Goal: Communication & Community: Answer question/provide support

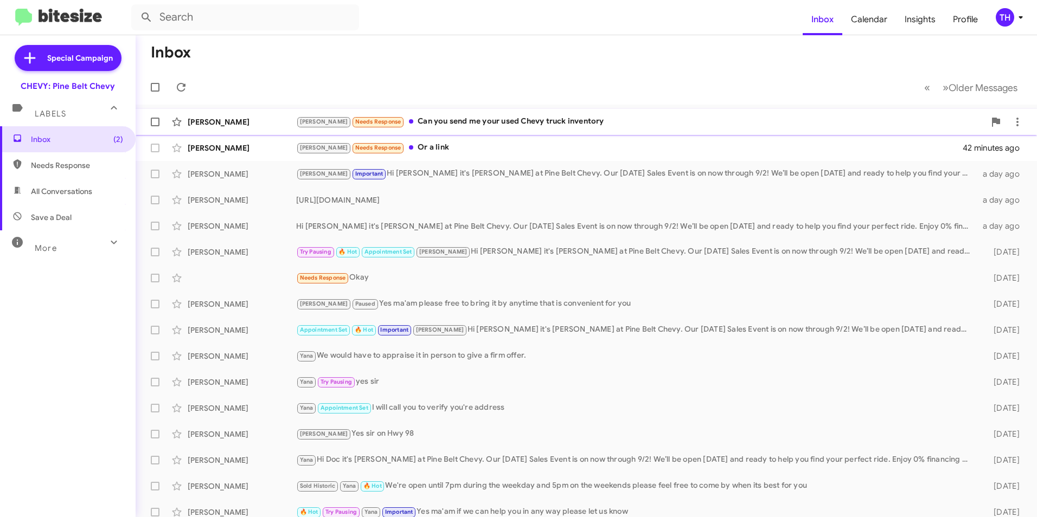
click at [450, 121] on div "[PERSON_NAME] Needs Response Can you send me your used Chevy truck inventory" at bounding box center [640, 121] width 689 height 12
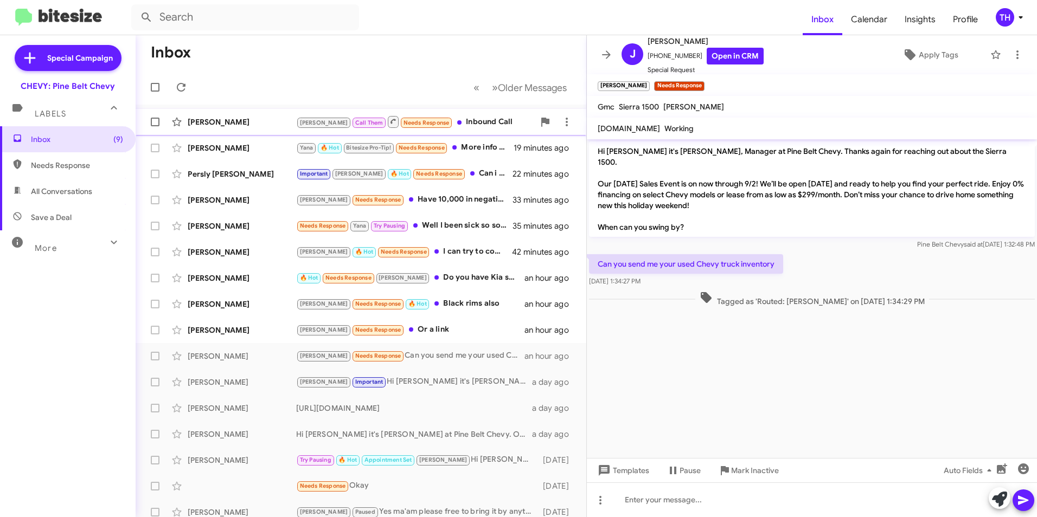
click at [243, 117] on div "[PERSON_NAME]" at bounding box center [242, 122] width 108 height 11
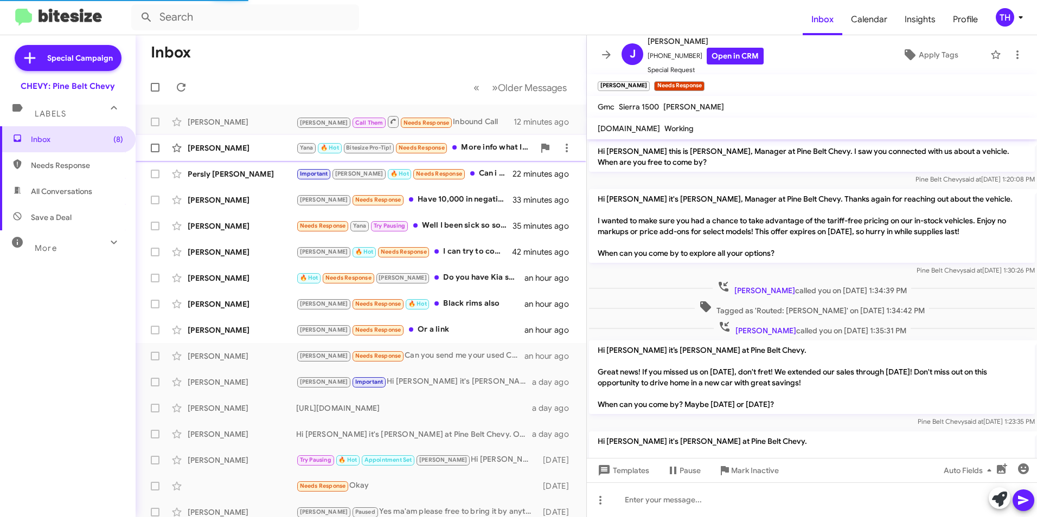
scroll to position [115, 0]
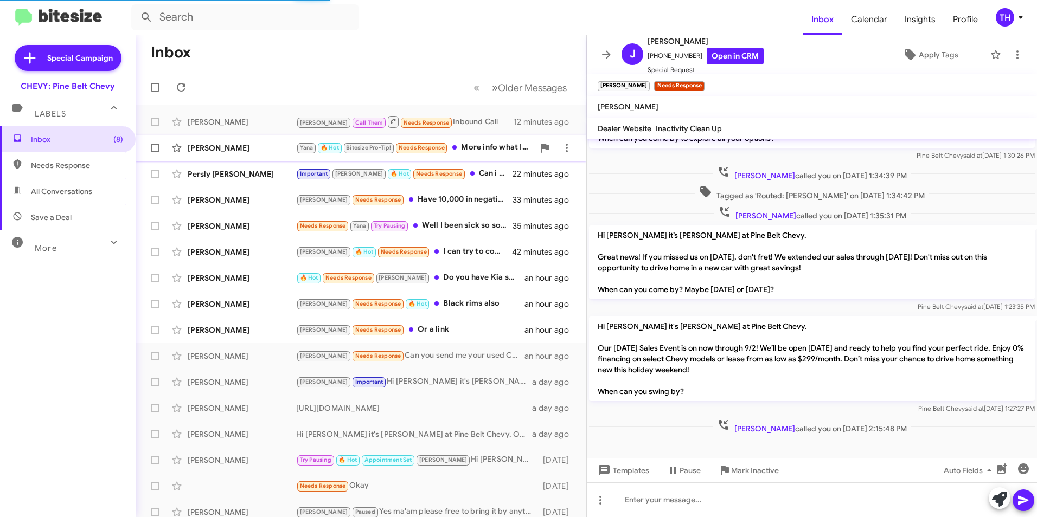
click at [223, 143] on div "[PERSON_NAME]" at bounding box center [242, 148] width 108 height 11
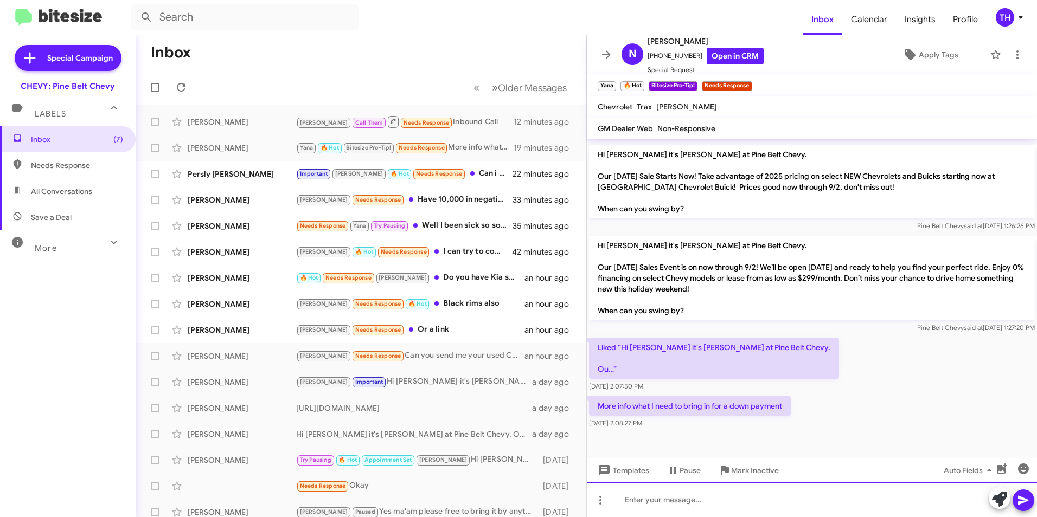
click at [650, 500] on div at bounding box center [812, 500] width 450 height 35
click at [734, 56] on link "Open in CRM" at bounding box center [734, 56] width 57 height 17
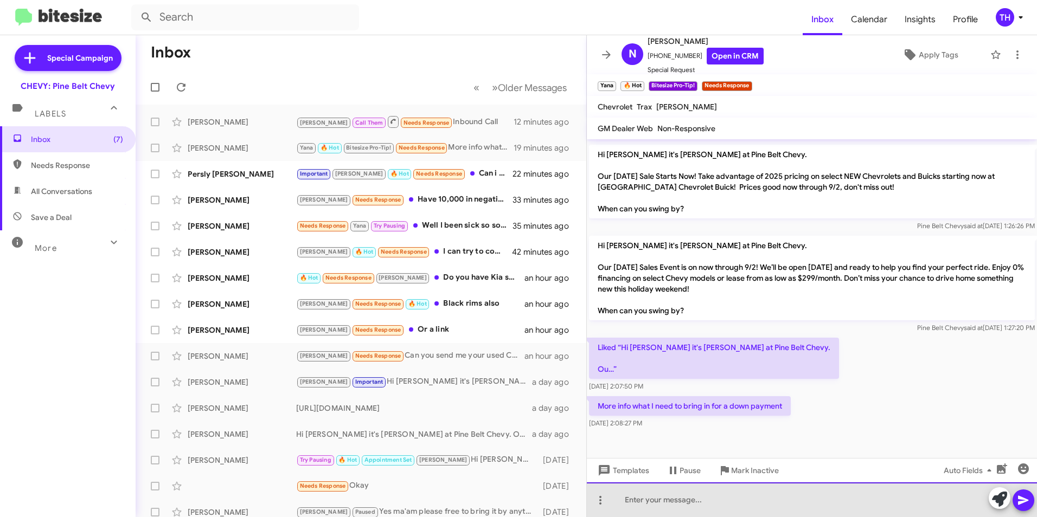
click at [679, 502] on div at bounding box center [812, 500] width 450 height 35
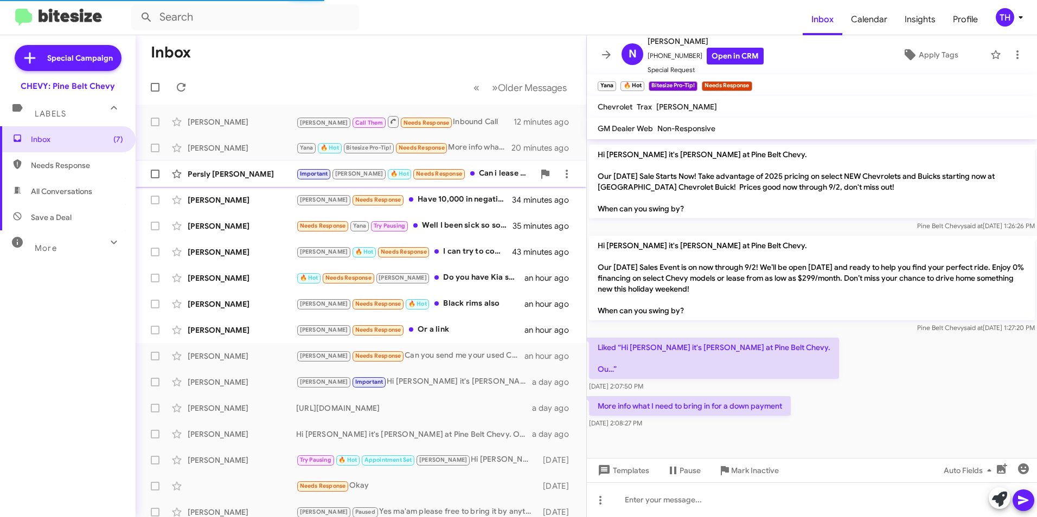
scroll to position [0, 0]
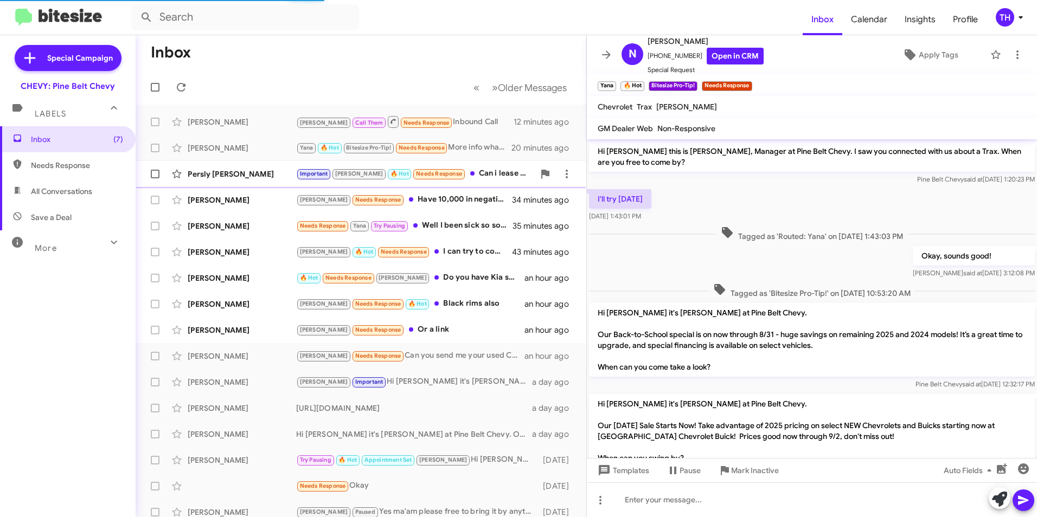
click at [249, 170] on div "Persly [PERSON_NAME]" at bounding box center [242, 174] width 108 height 11
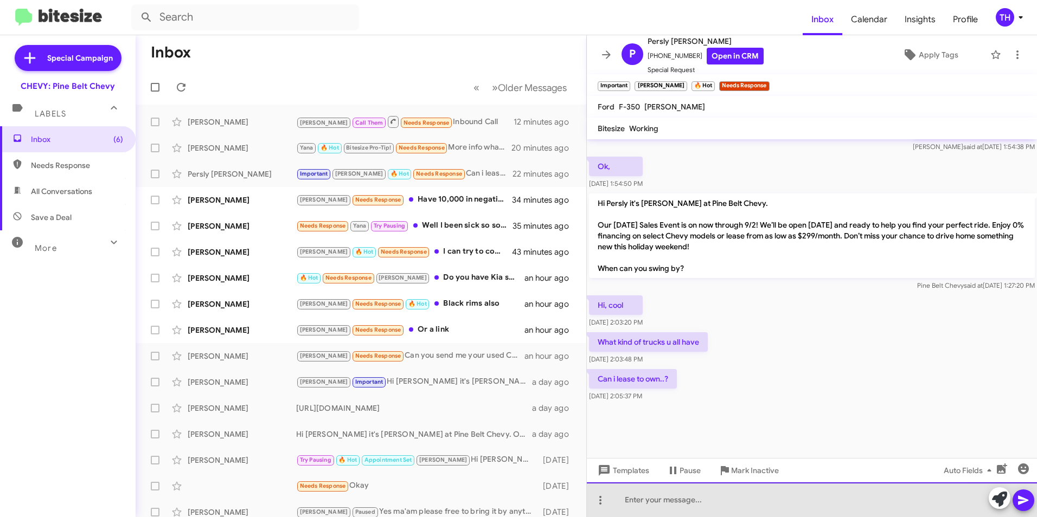
click at [658, 500] on div at bounding box center [812, 500] width 450 height 35
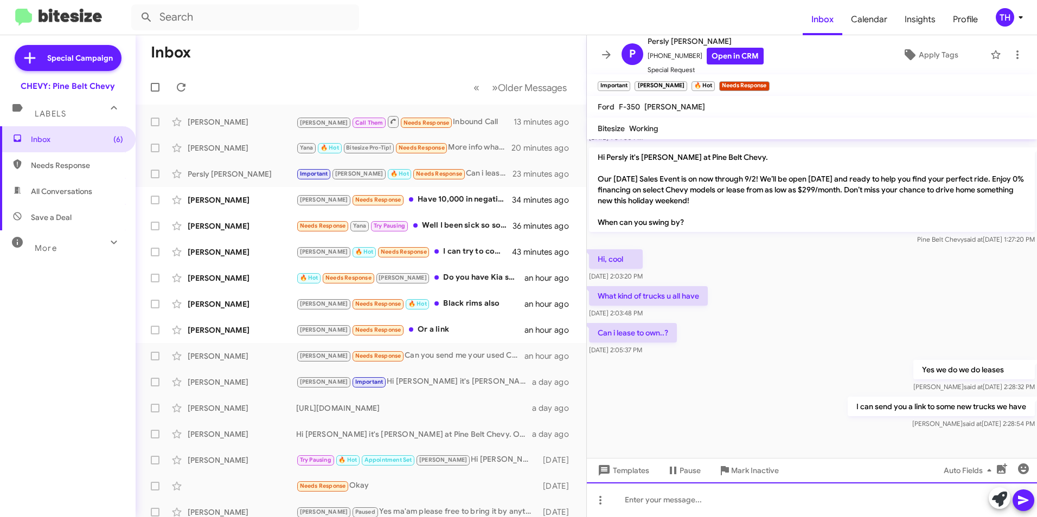
scroll to position [1115, 0]
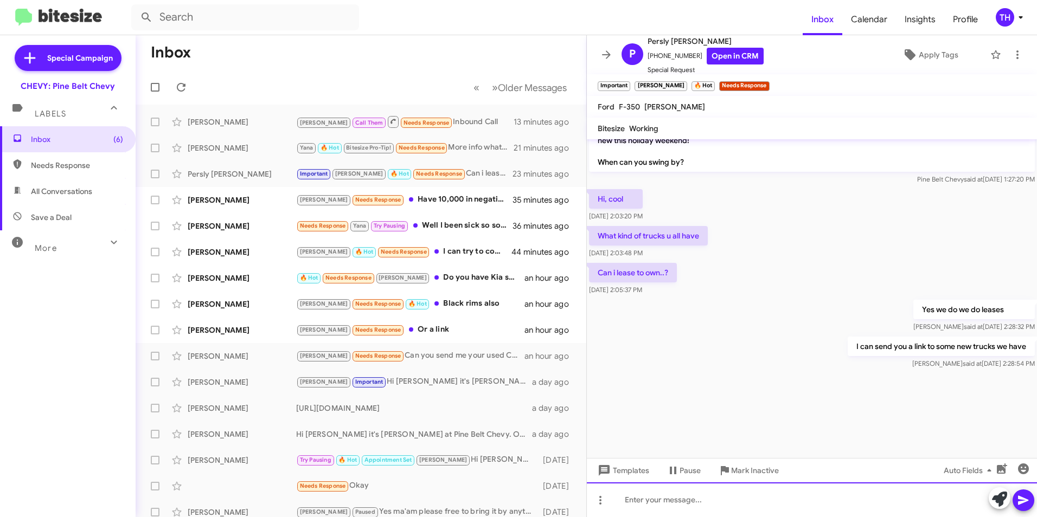
click at [663, 503] on div at bounding box center [812, 500] width 450 height 35
click at [1019, 499] on icon at bounding box center [1023, 500] width 10 height 9
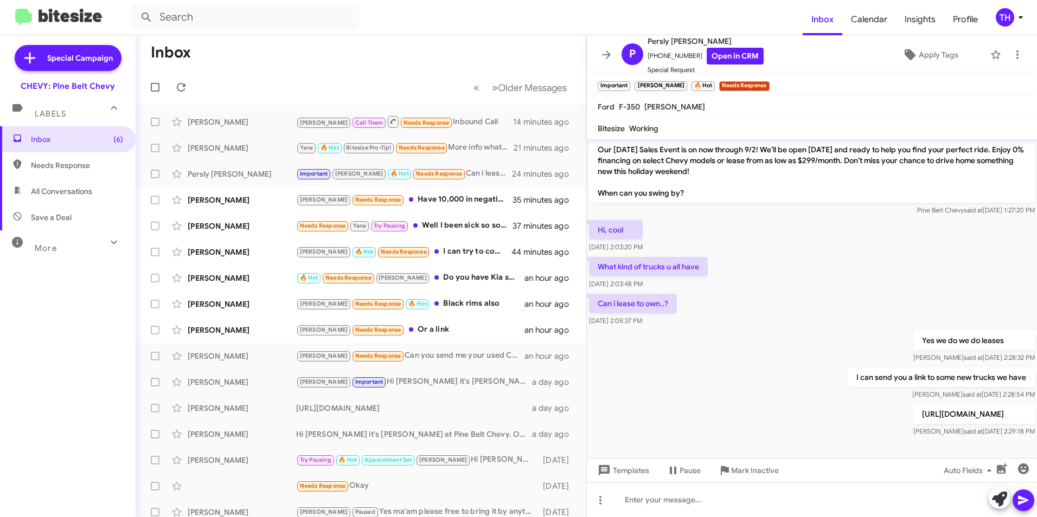
scroll to position [1187, 0]
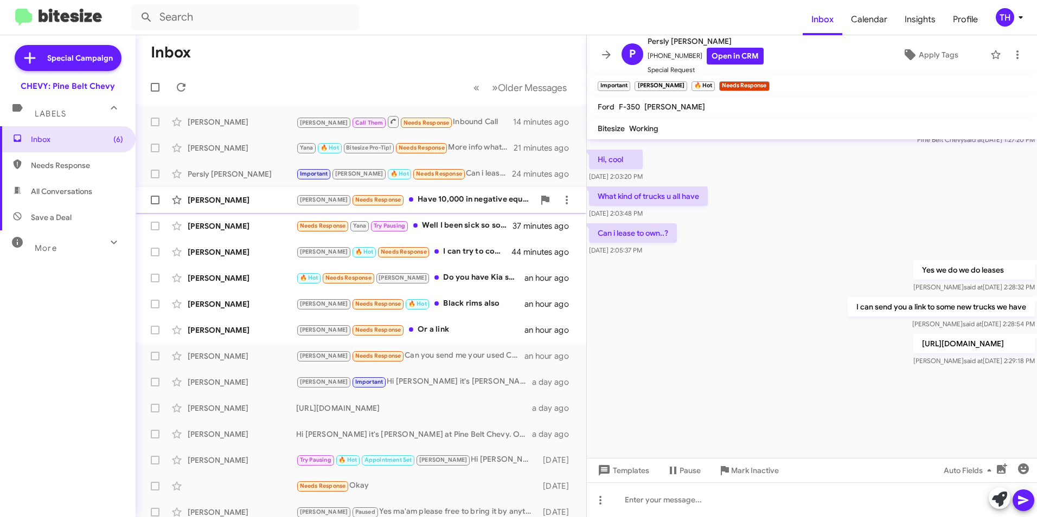
click at [200, 199] on div "[PERSON_NAME]" at bounding box center [242, 200] width 108 height 11
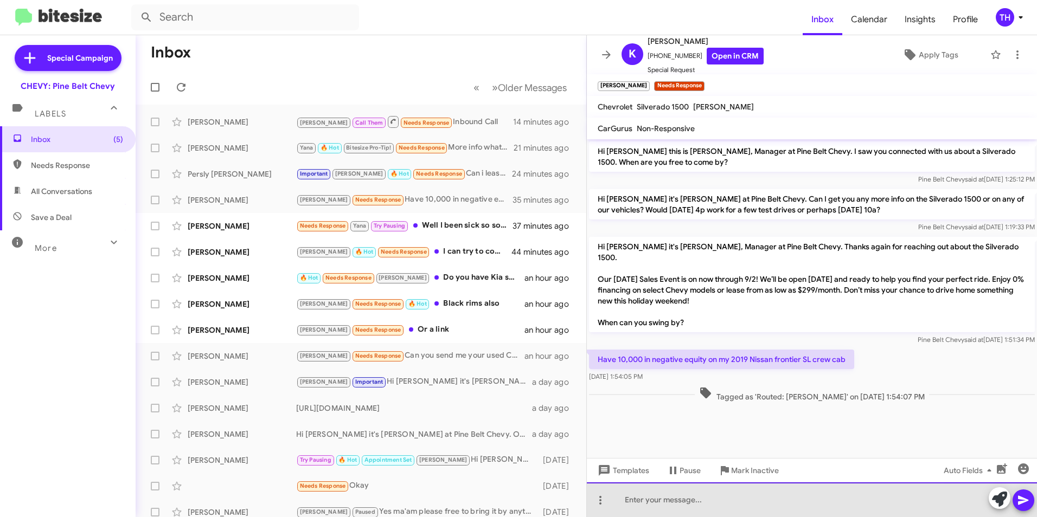
click at [646, 502] on div at bounding box center [812, 500] width 450 height 35
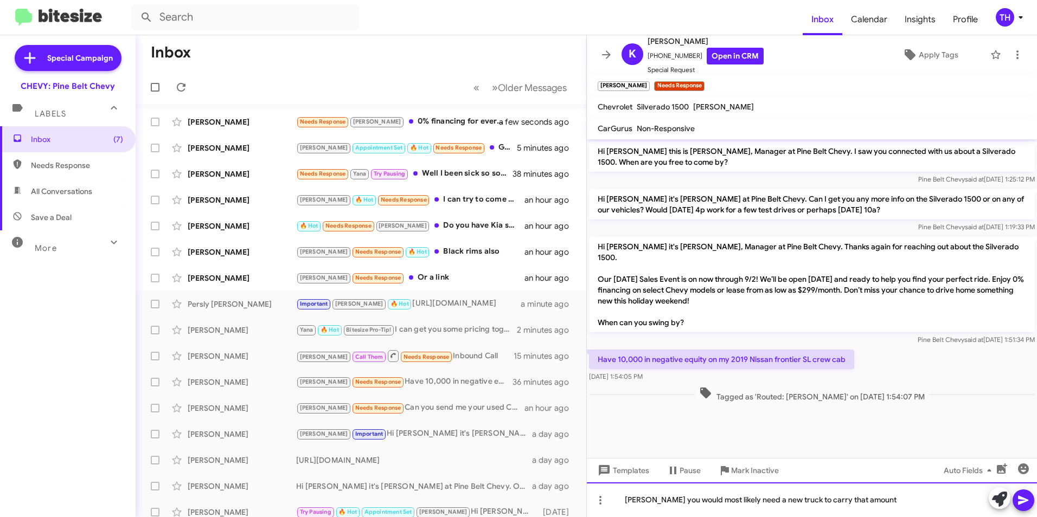
click at [861, 502] on div "[PERSON_NAME] you would most likely need a new truck to carry that amount" at bounding box center [812, 500] width 450 height 35
click at [1033, 503] on button at bounding box center [1023, 501] width 22 height 22
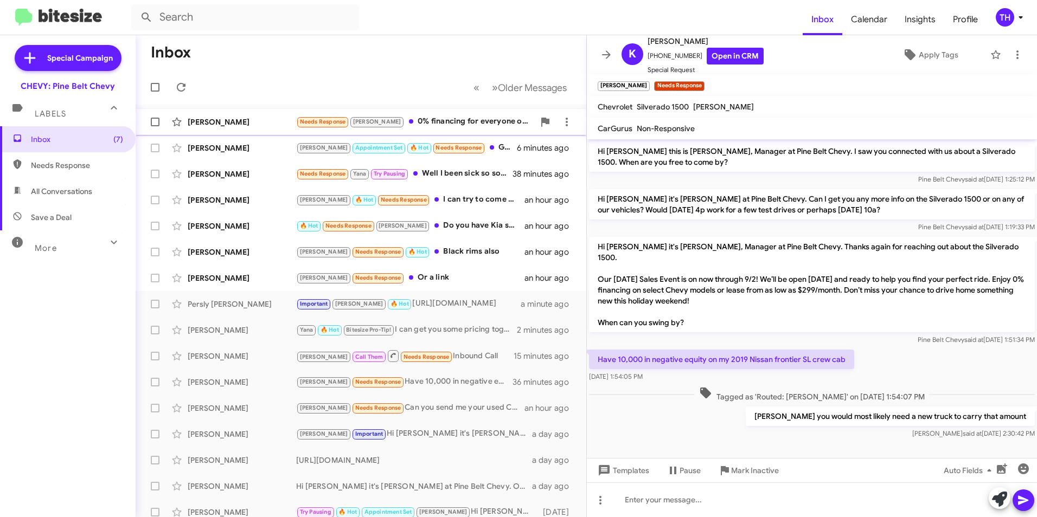
click at [221, 118] on div "[PERSON_NAME]" at bounding box center [242, 122] width 108 height 11
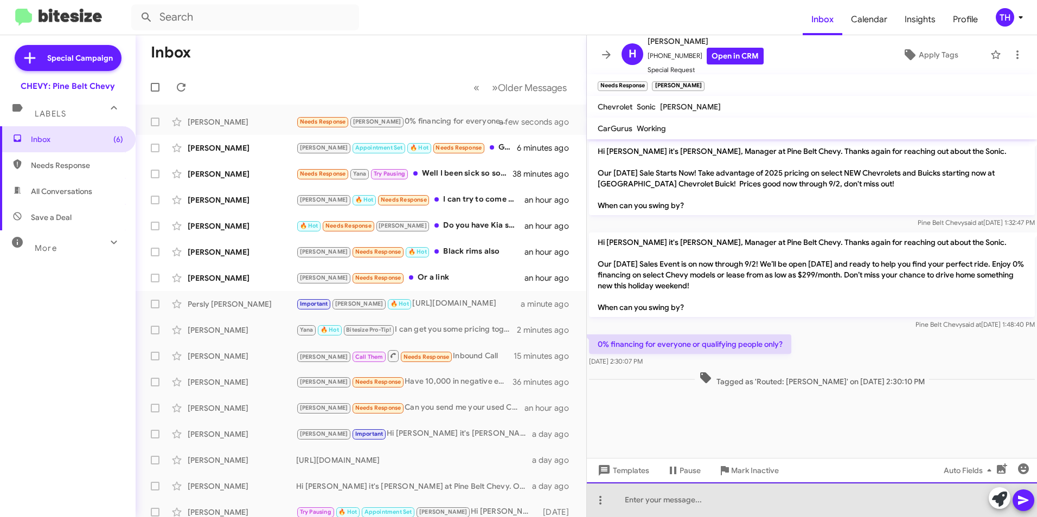
click at [654, 503] on div at bounding box center [812, 500] width 450 height 35
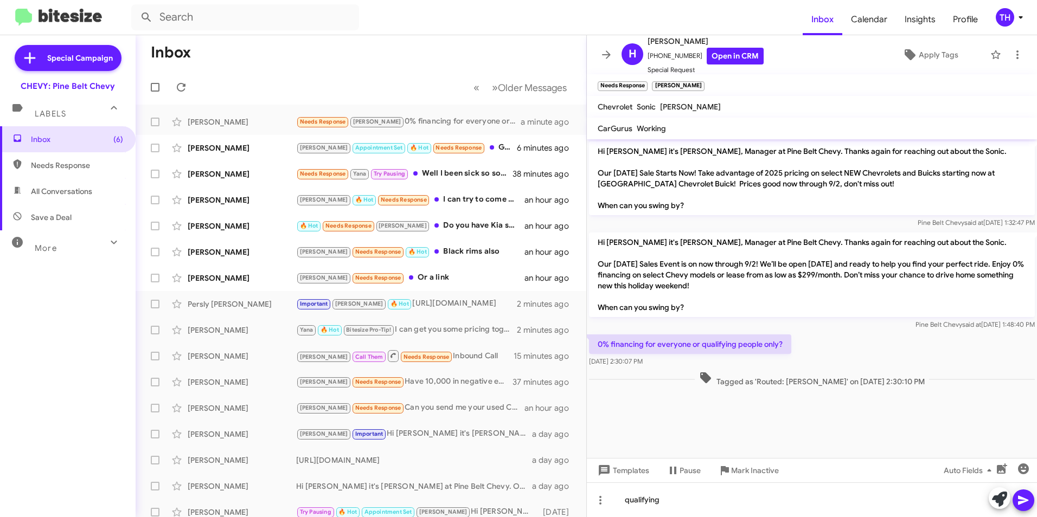
click at [1020, 500] on icon at bounding box center [1023, 500] width 13 height 13
click at [248, 150] on div "[PERSON_NAME]" at bounding box center [242, 148] width 108 height 11
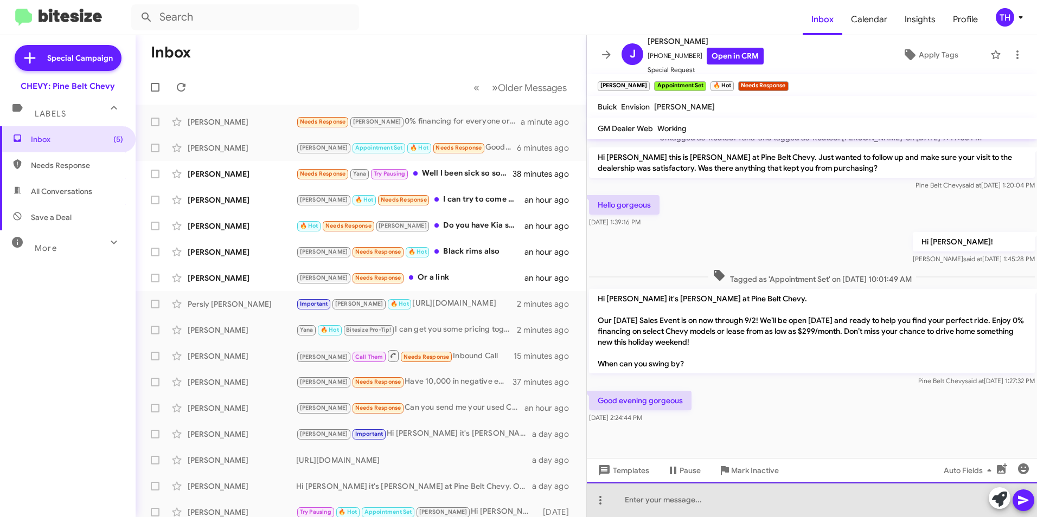
click at [642, 499] on div at bounding box center [812, 500] width 450 height 35
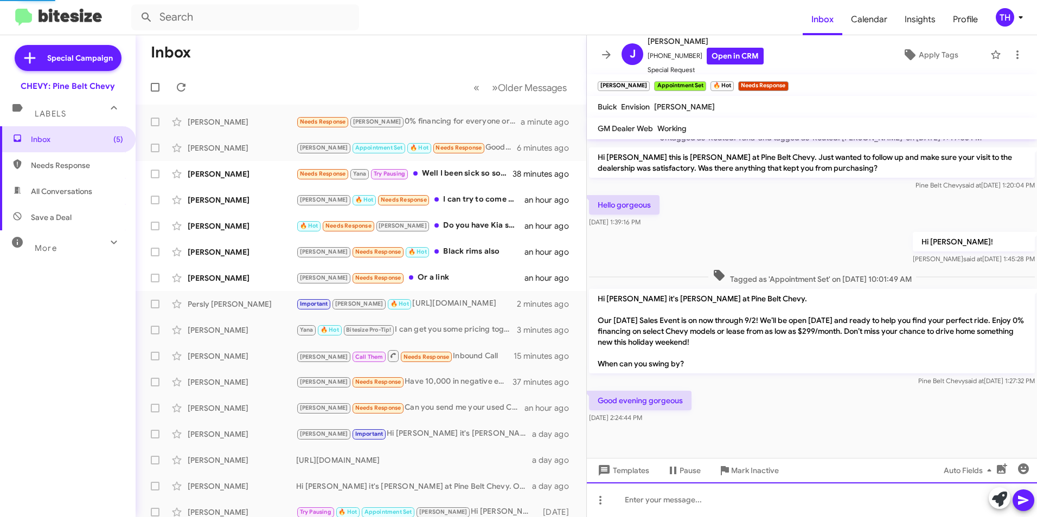
scroll to position [0, 0]
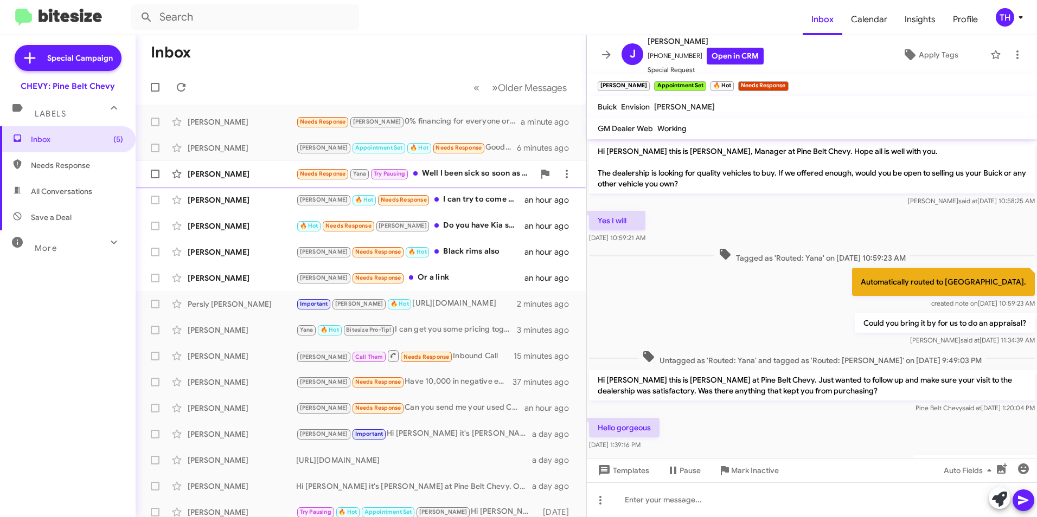
click at [226, 177] on div "[PERSON_NAME]" at bounding box center [242, 174] width 108 height 11
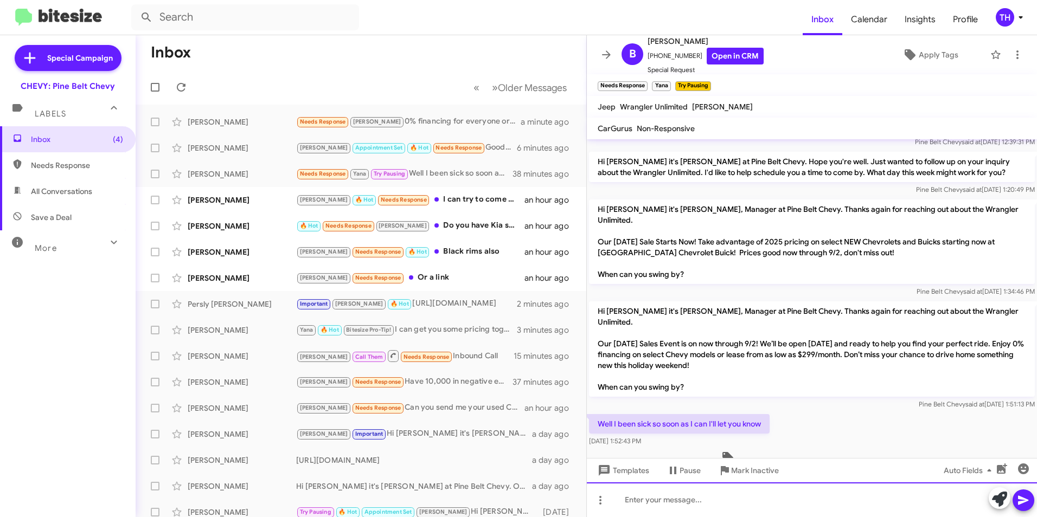
click at [696, 505] on div at bounding box center [812, 500] width 450 height 35
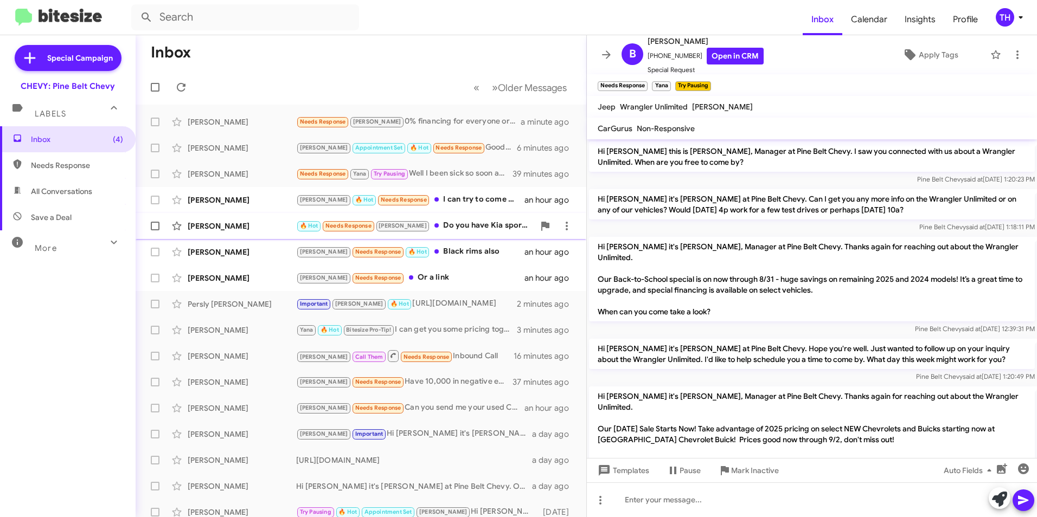
click at [252, 215] on span "[PERSON_NAME] 🔥 Hot Needs Response [PERSON_NAME] Do you have Kia sportage r a B…" at bounding box center [361, 226] width 451 height 26
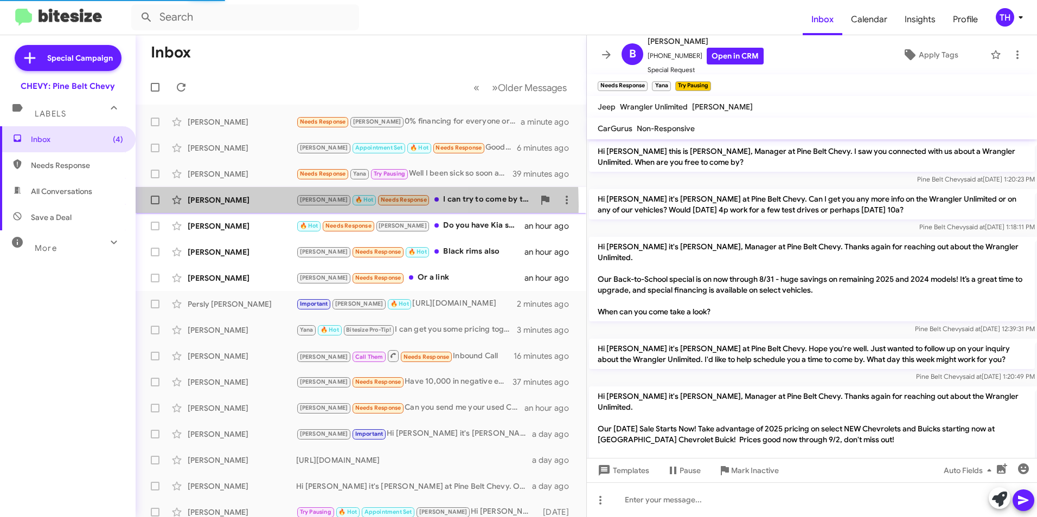
click at [247, 205] on div "[PERSON_NAME] [PERSON_NAME] 🔥 Hot Needs Response I can try to come by this week…" at bounding box center [360, 200] width 433 height 22
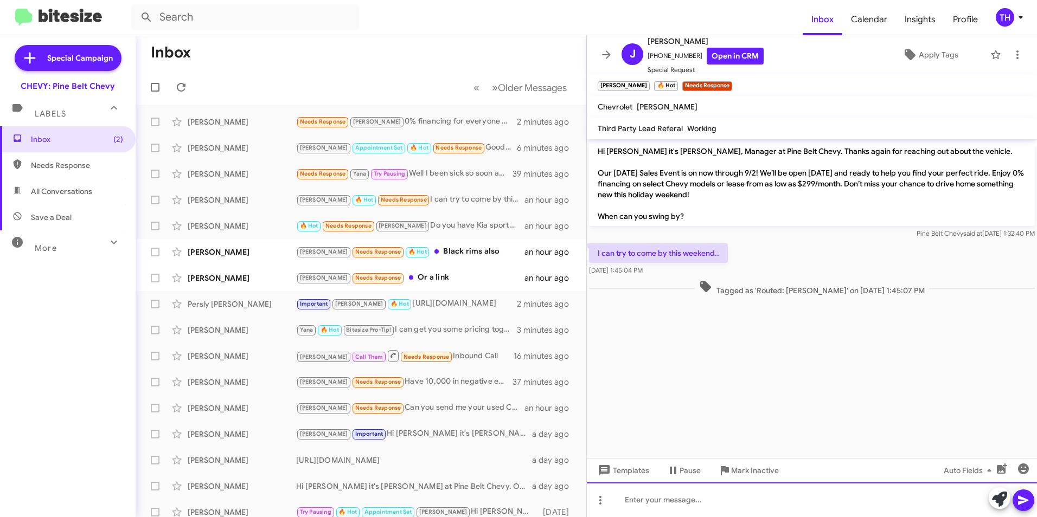
click at [650, 505] on div at bounding box center [812, 500] width 450 height 35
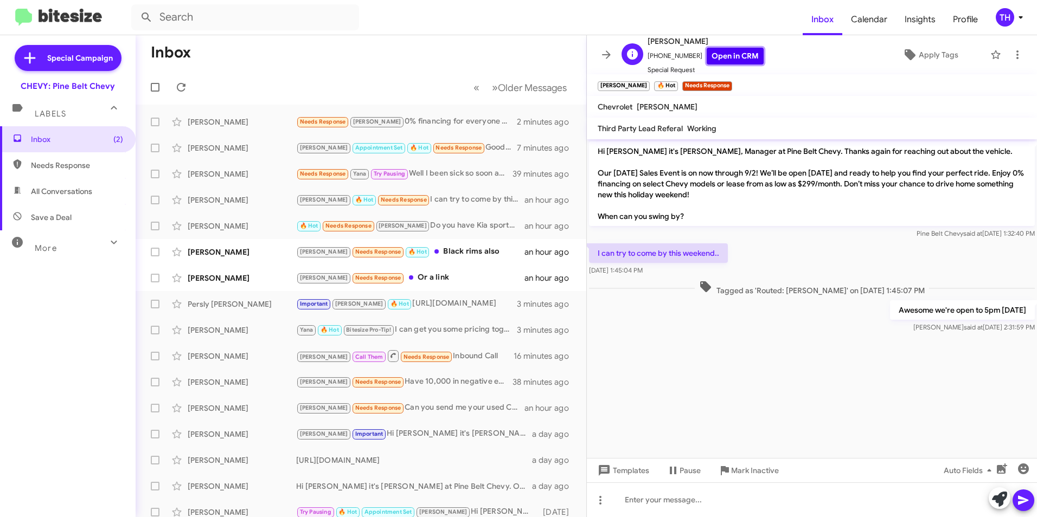
click at [715, 52] on link "Open in CRM" at bounding box center [734, 56] width 57 height 17
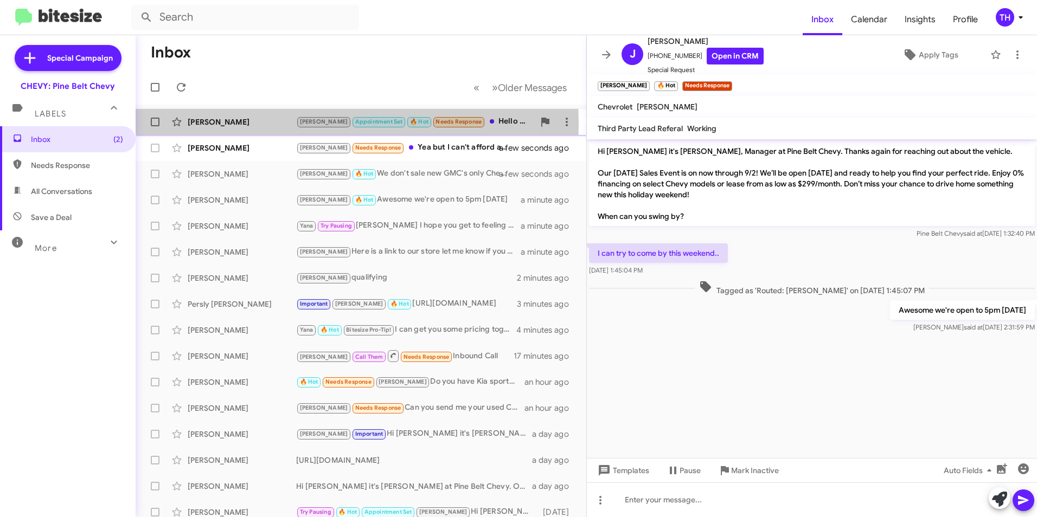
click at [215, 124] on div "[PERSON_NAME]" at bounding box center [242, 122] width 108 height 11
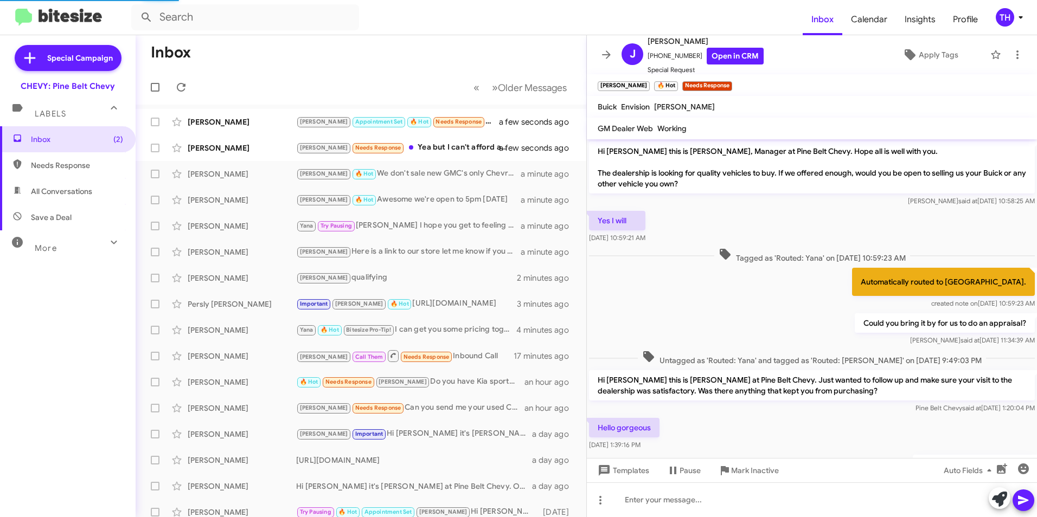
scroll to position [302, 0]
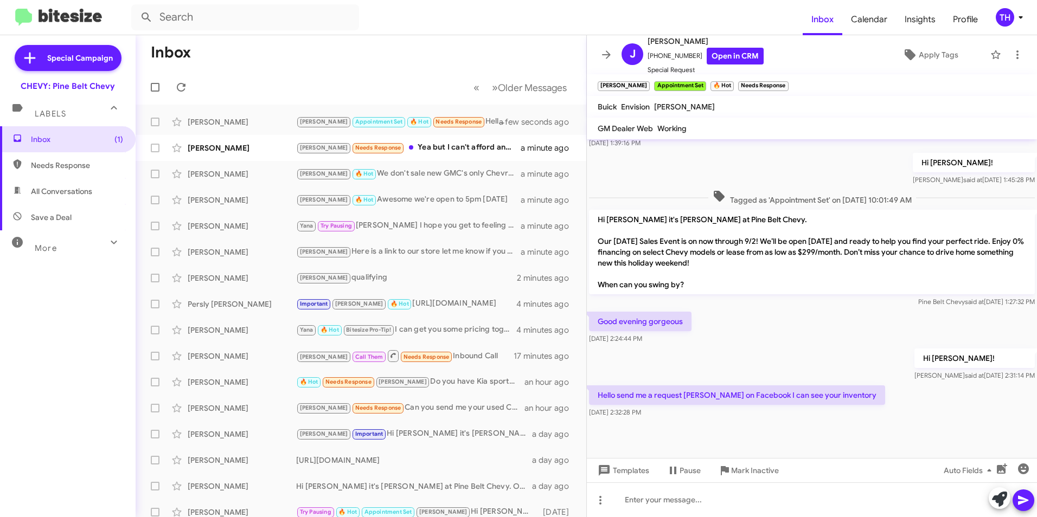
click at [741, 371] on div "Hi [PERSON_NAME]! [PERSON_NAME] said at [DATE] 2:31:14 PM" at bounding box center [812, 364] width 450 height 37
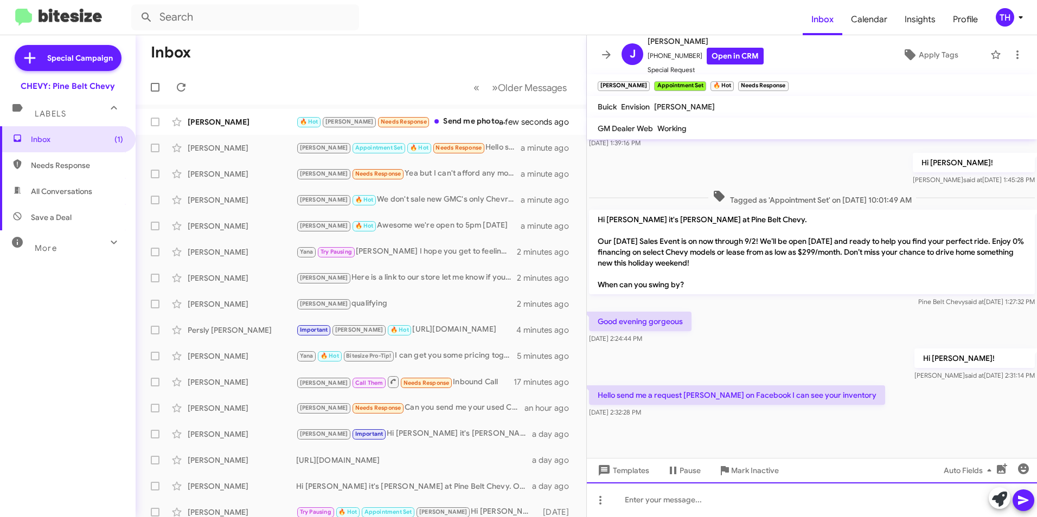
click at [636, 499] on div at bounding box center [812, 500] width 450 height 35
click at [1026, 492] on span at bounding box center [1023, 501] width 13 height 22
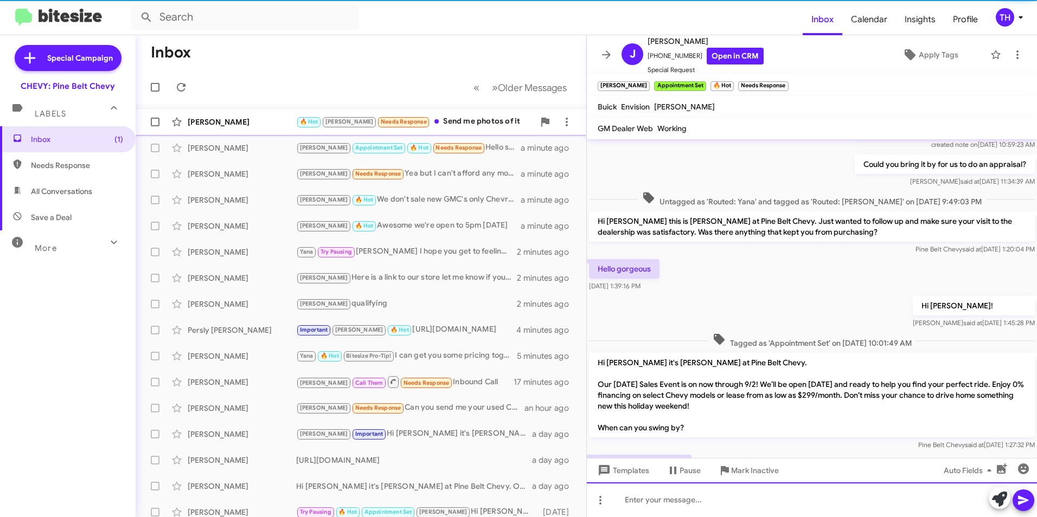
scroll to position [363, 0]
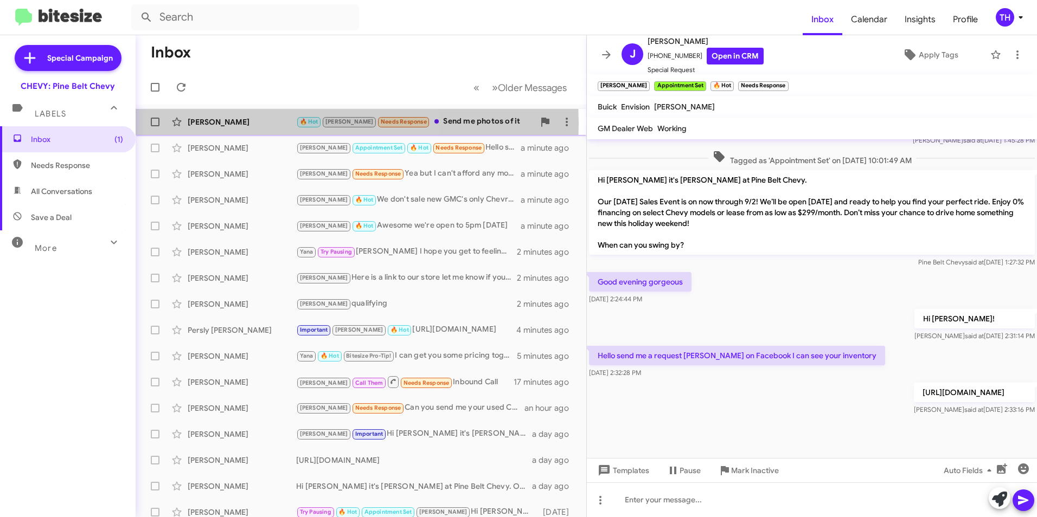
click at [233, 124] on div "[PERSON_NAME]" at bounding box center [242, 122] width 108 height 11
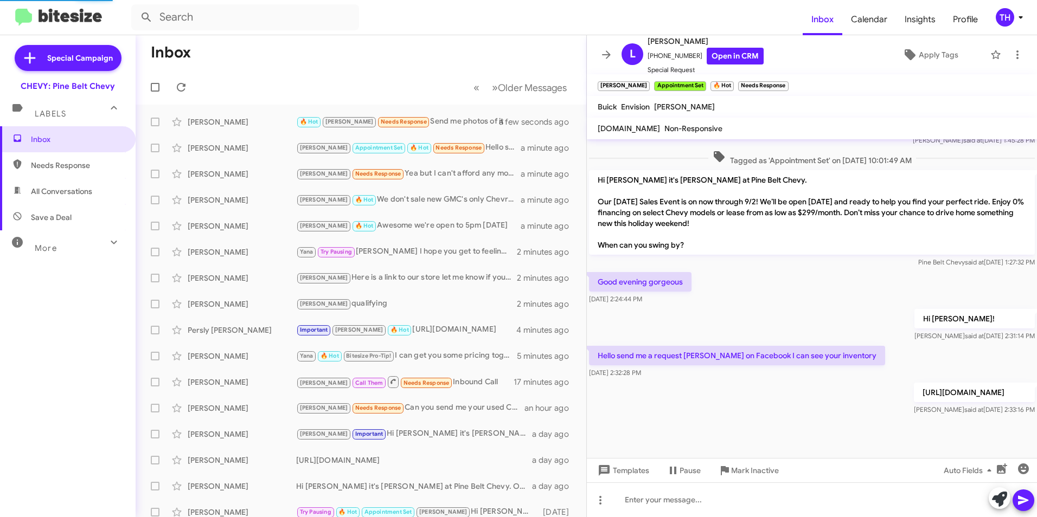
scroll to position [250, 0]
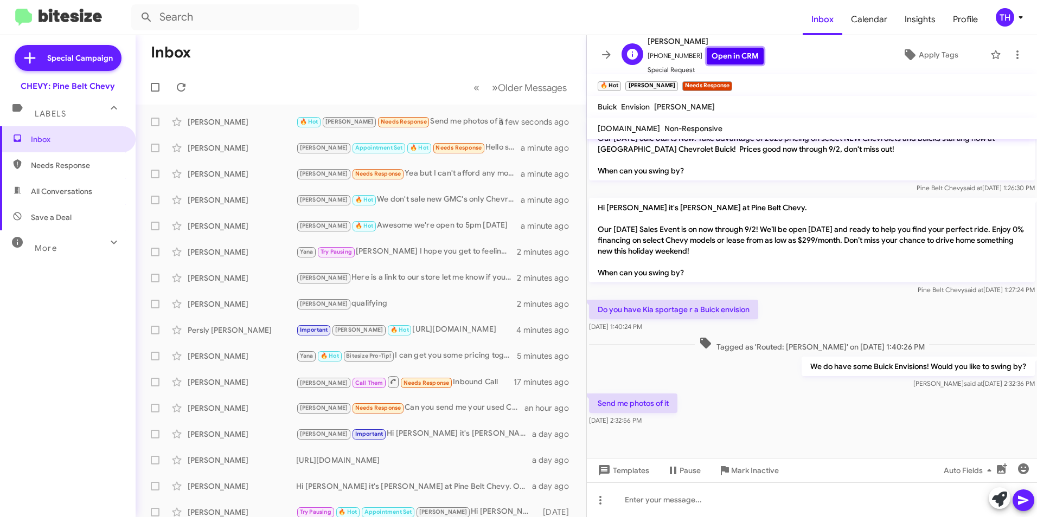
click at [723, 53] on link "Open in CRM" at bounding box center [734, 56] width 57 height 17
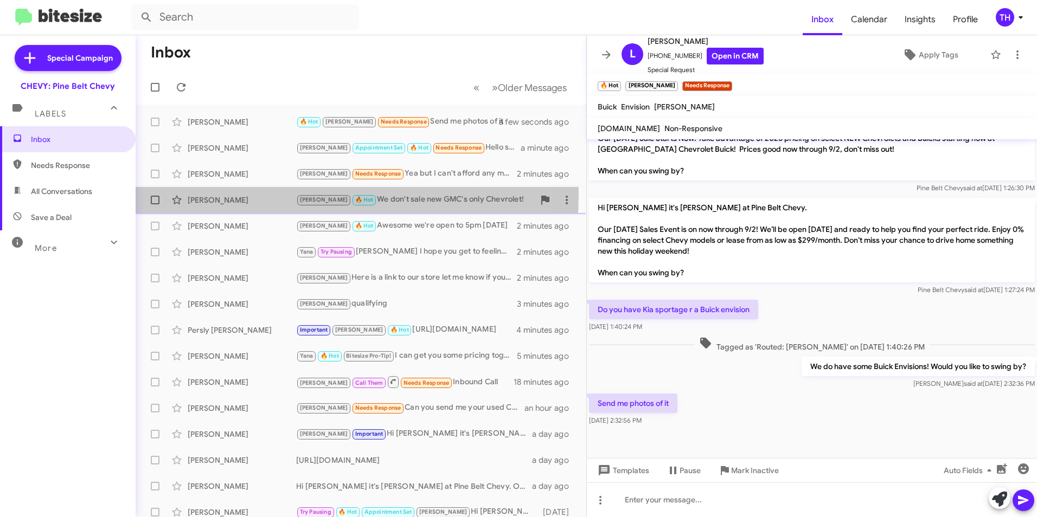
click at [221, 194] on div "[PERSON_NAME] [PERSON_NAME] 🔥 Hot We don't sale new GMC's only Chevrolet! 2 min…" at bounding box center [360, 200] width 433 height 22
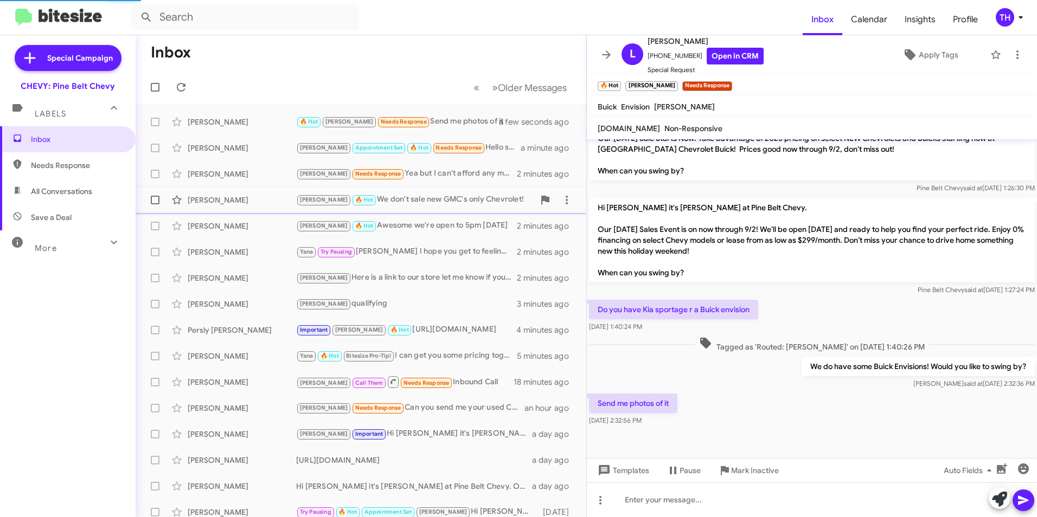
scroll to position [57, 0]
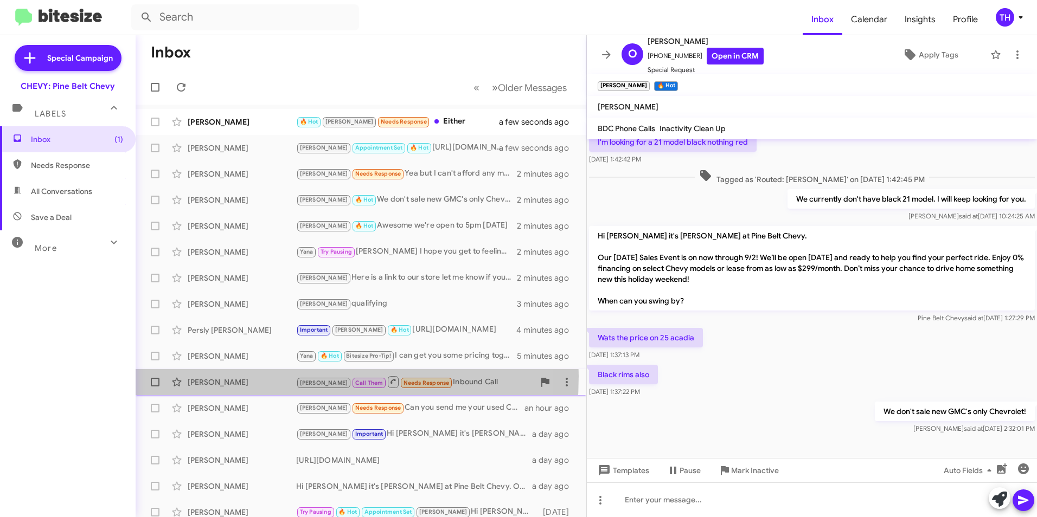
click at [221, 376] on div "[PERSON_NAME] Call Them Needs Response Inbound Call 18 minutes ago" at bounding box center [360, 382] width 433 height 22
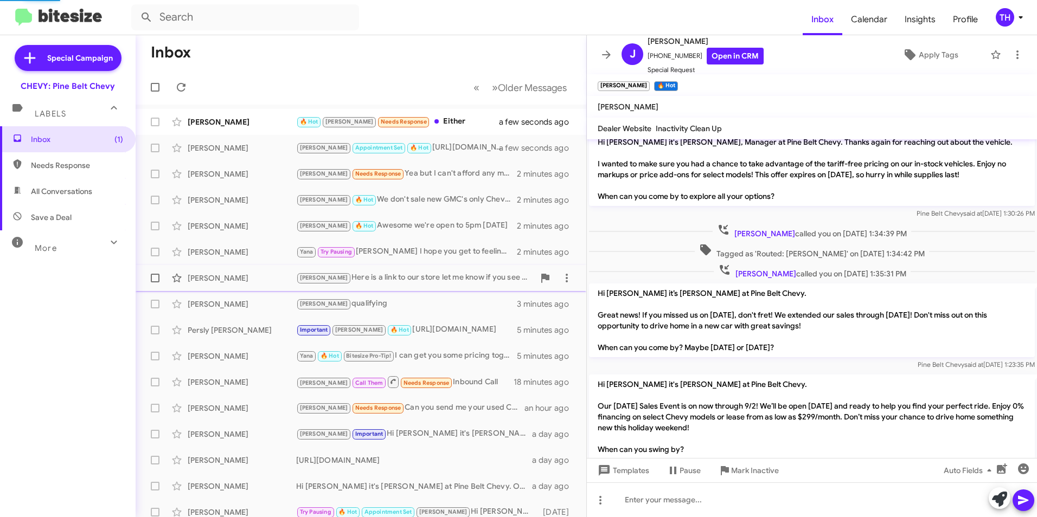
scroll to position [115, 0]
